Goal: Entertainment & Leisure: Browse casually

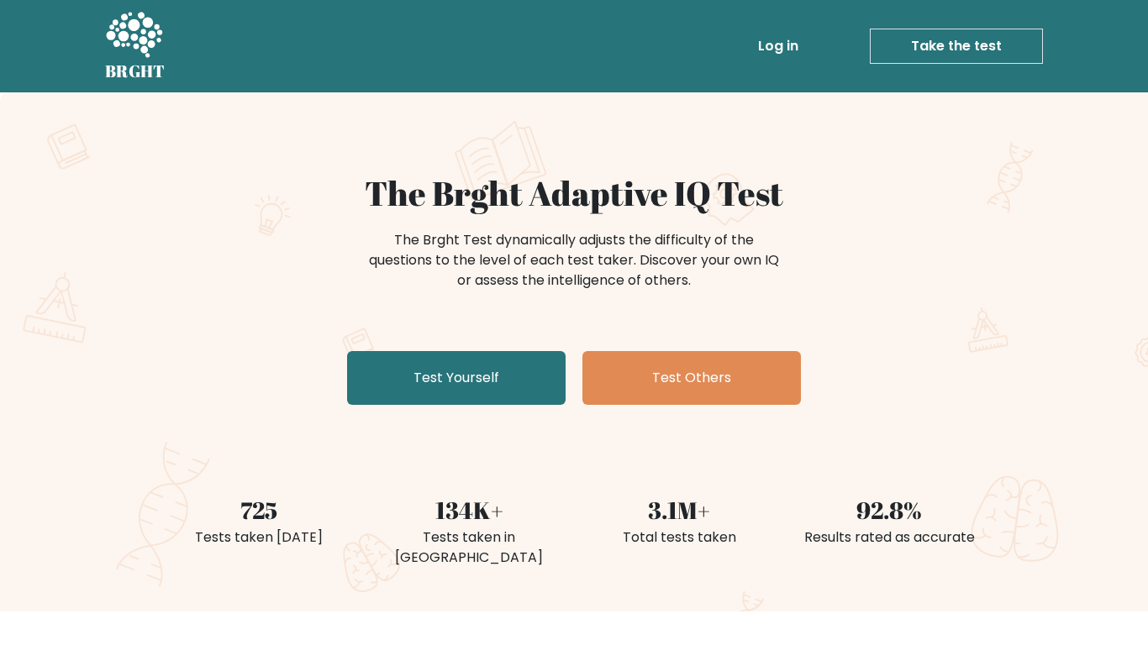
scroll to position [92, 0]
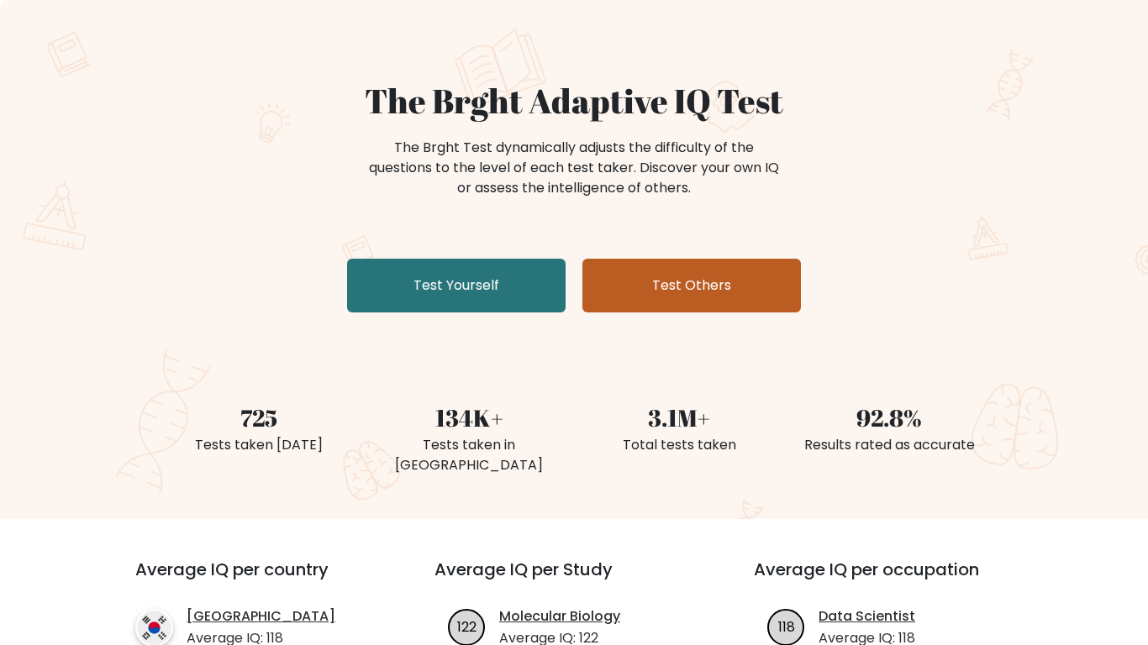
click at [686, 291] on link "Test Others" at bounding box center [691, 286] width 218 height 54
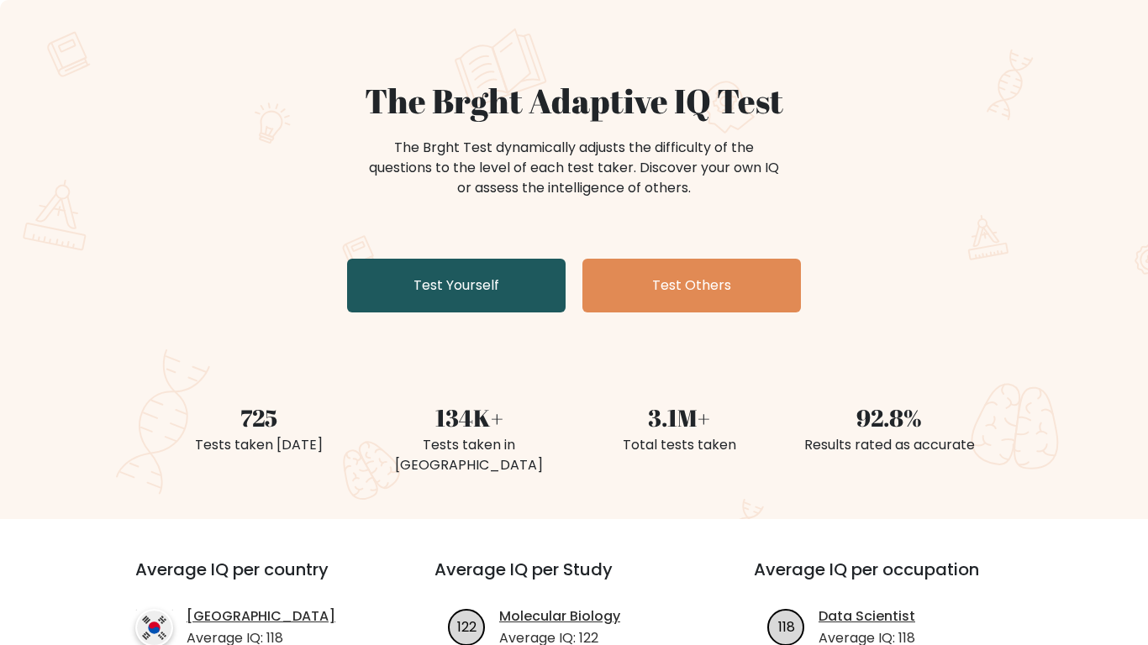
click at [420, 293] on link "Test Yourself" at bounding box center [456, 286] width 218 height 54
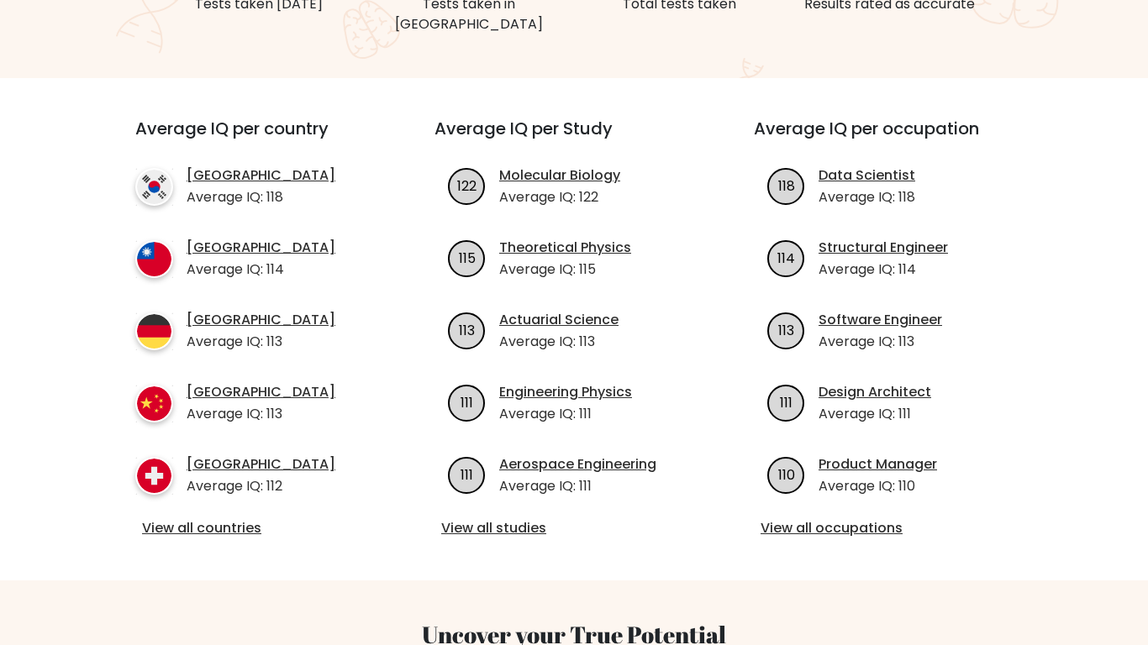
scroll to position [536, 0]
